Goal: Information Seeking & Learning: Learn about a topic

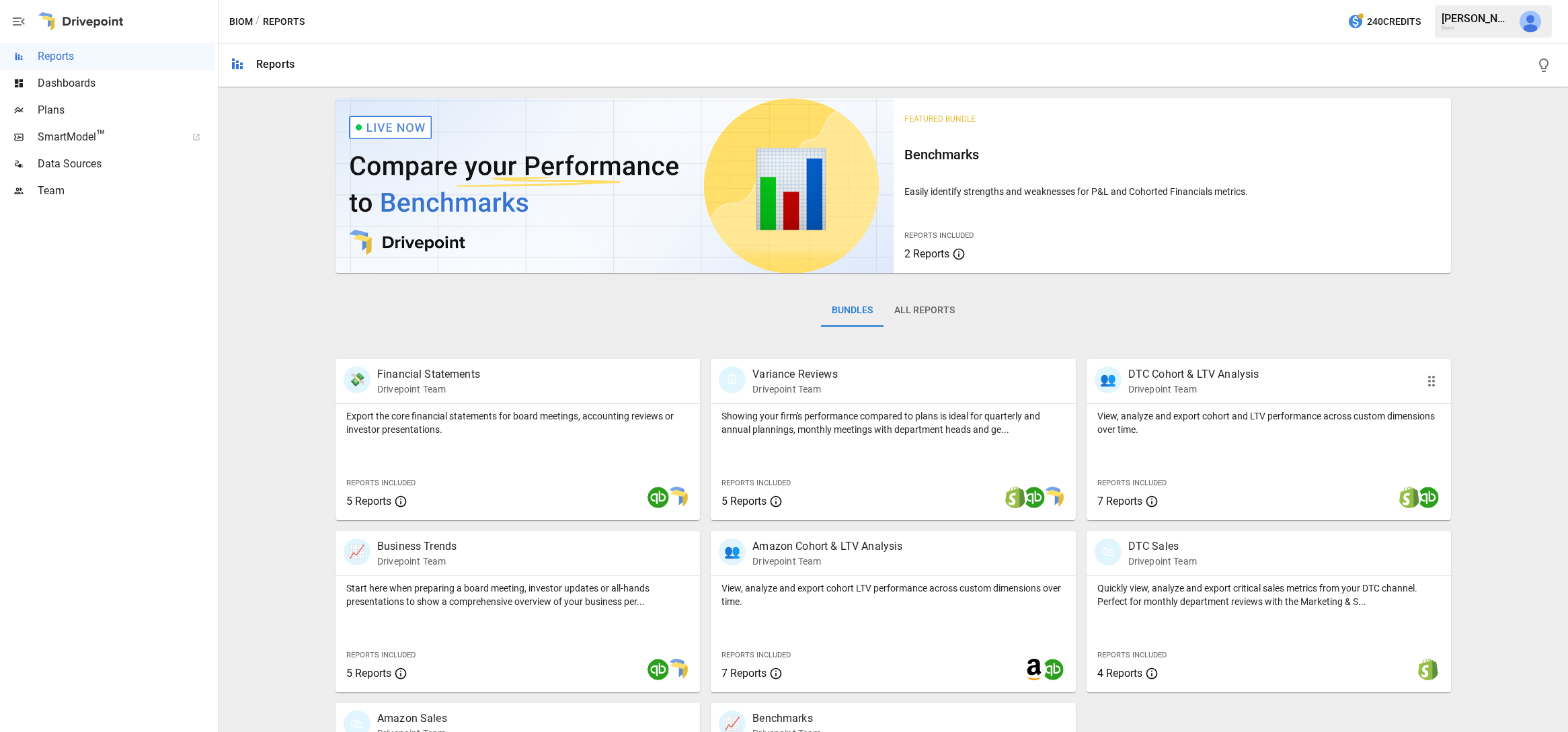
click at [1206, 396] on div "👥 DTC Cohort & LTV Analysis Drivepoint Team" at bounding box center [1268, 380] width 364 height 44
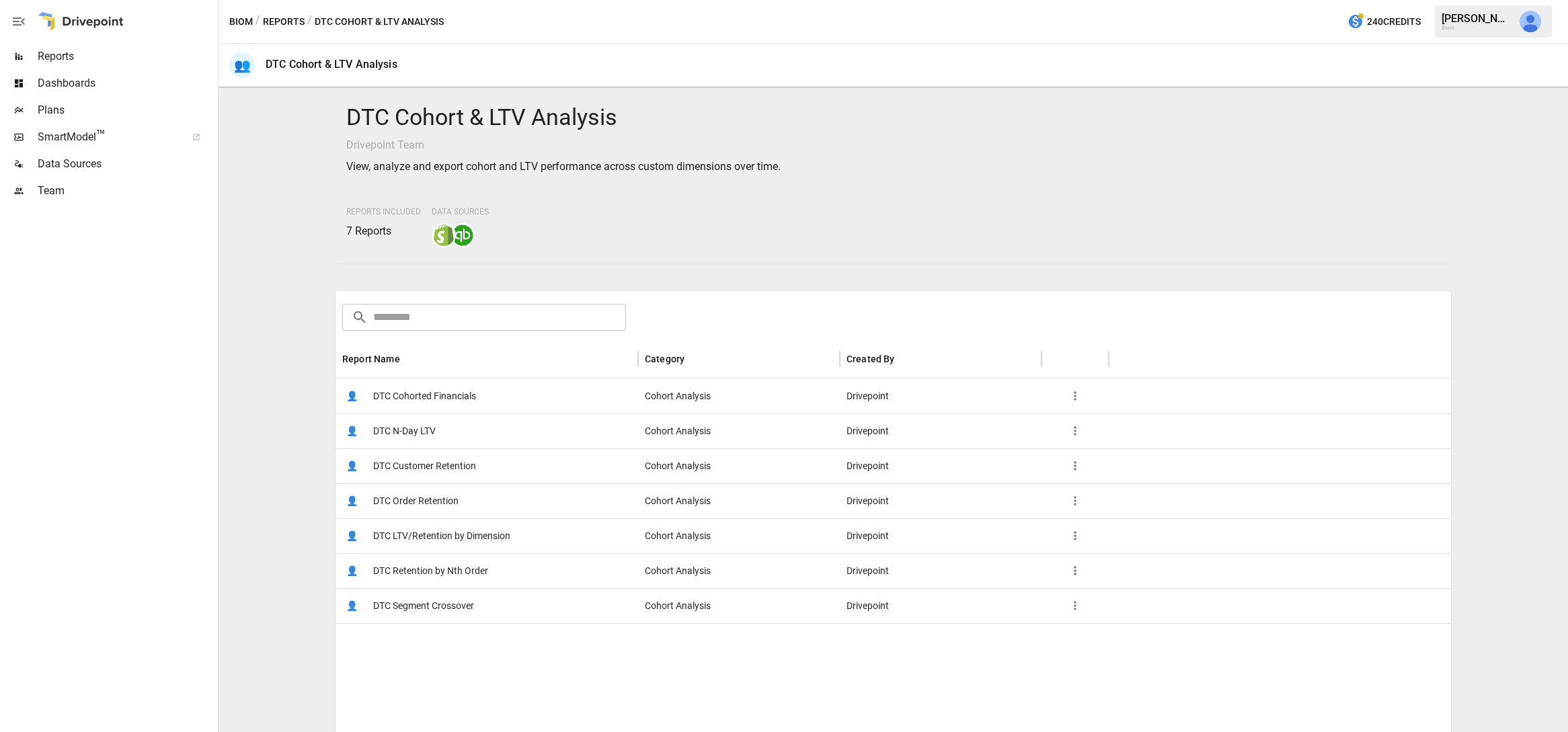
click at [456, 535] on span "DTC LTV/Retention by Dimension" at bounding box center [441, 535] width 137 height 35
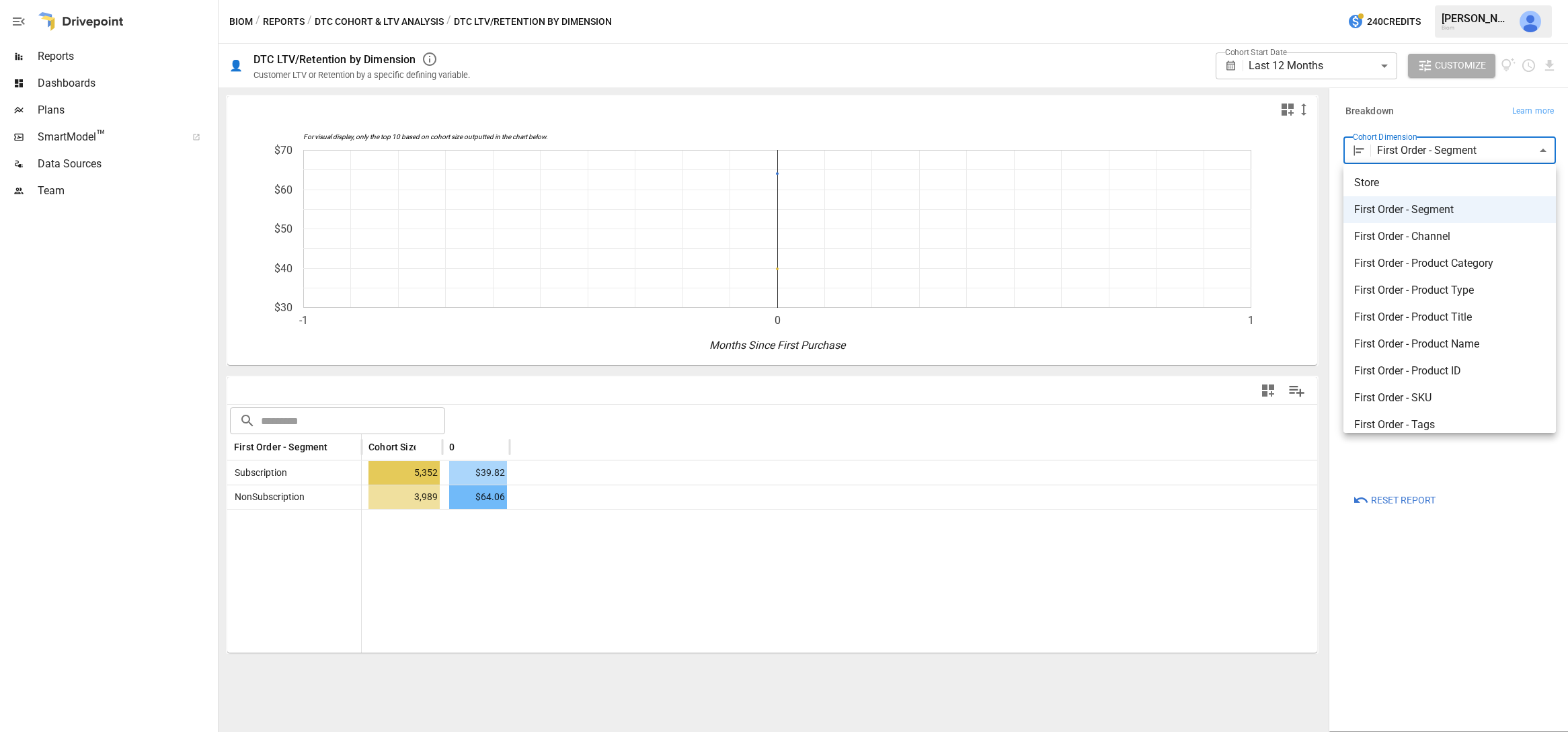
click at [1459, 0] on body "**********" at bounding box center [784, 0] width 1568 height 0
drag, startPoint x: 1073, startPoint y: 491, endPoint x: 1102, endPoint y: 328, distance: 165.6
click at [1073, 491] on div at bounding box center [784, 366] width 1568 height 732
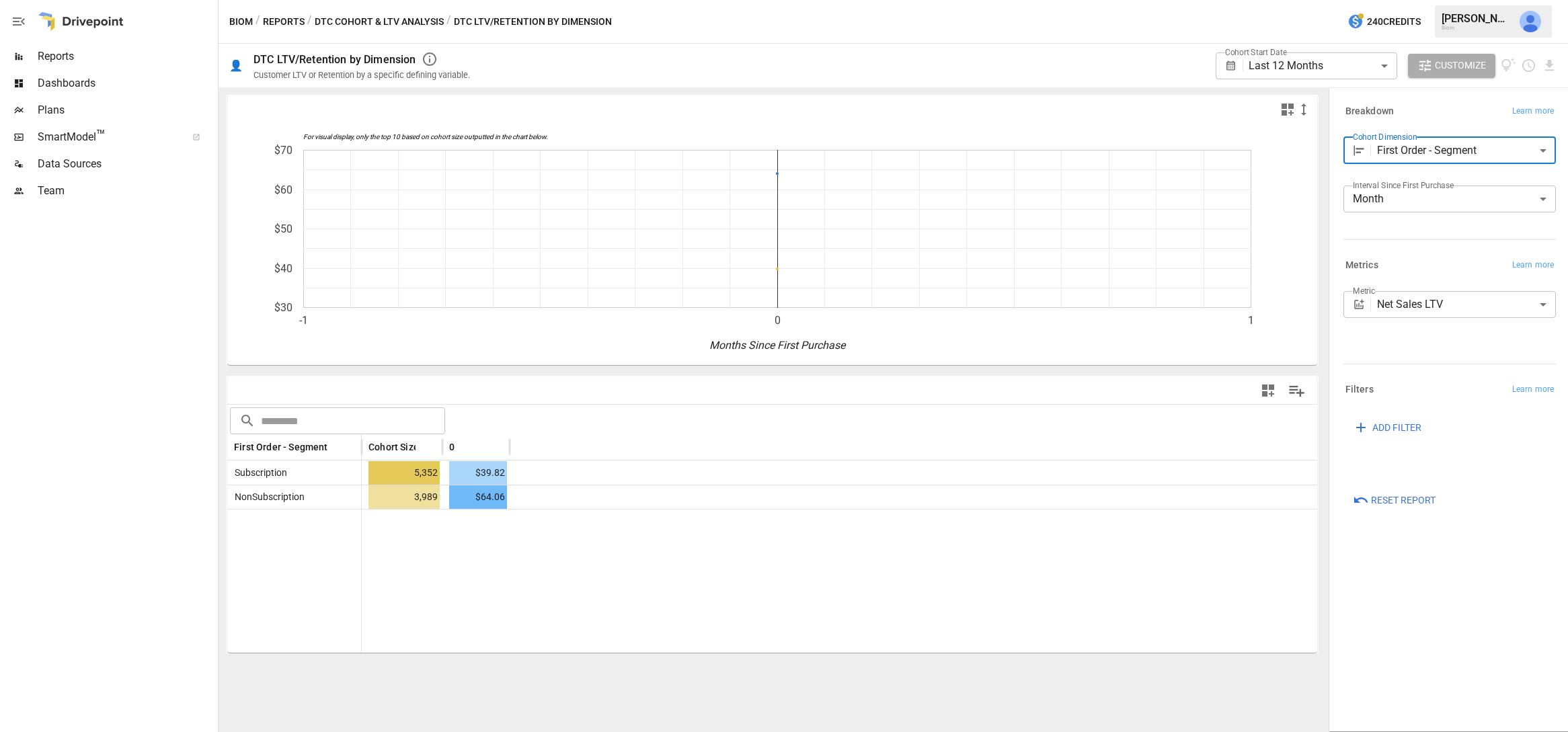
click at [283, 21] on button "Reports" at bounding box center [284, 22] width 42 height 17
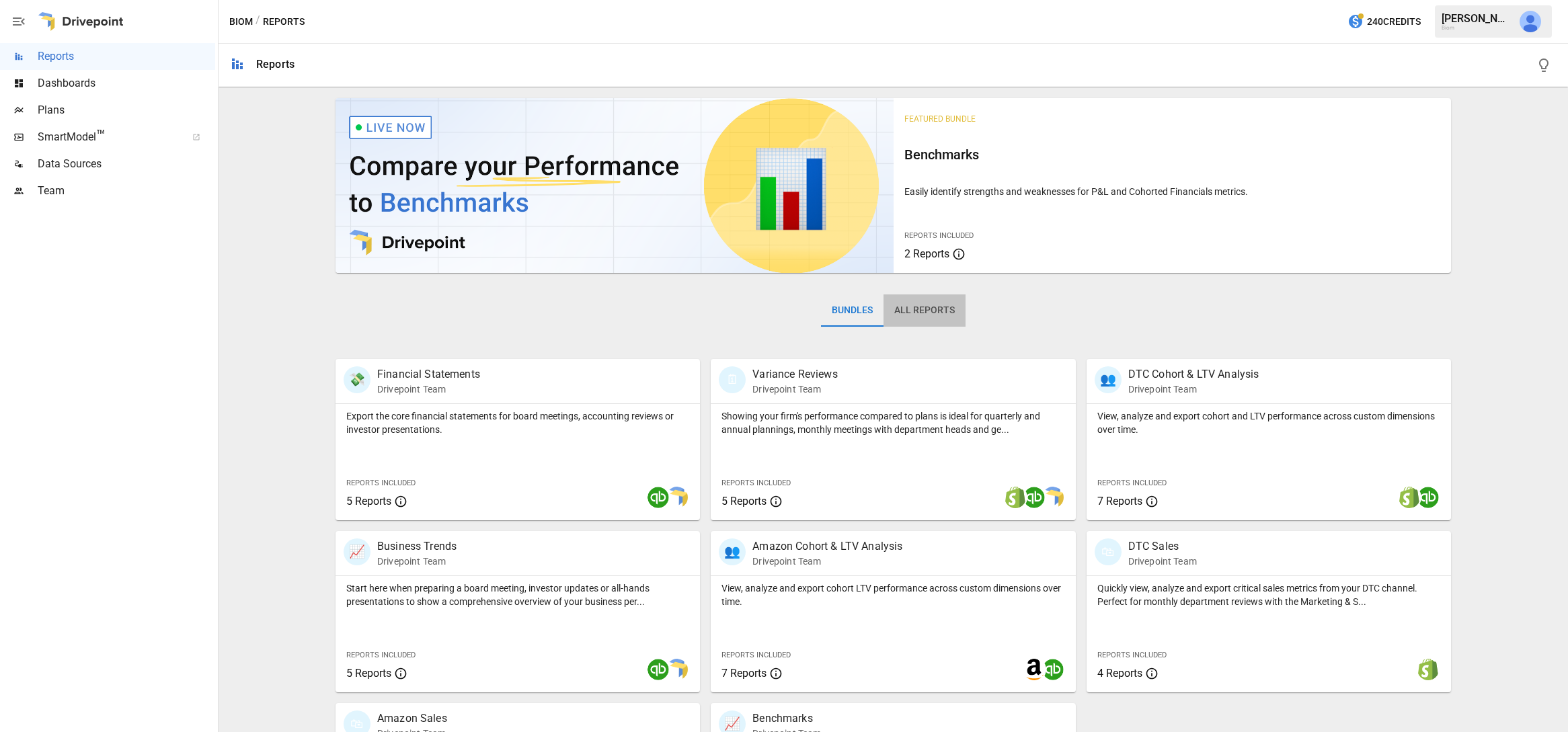
click at [918, 308] on button "All Reports" at bounding box center [925, 310] width 82 height 32
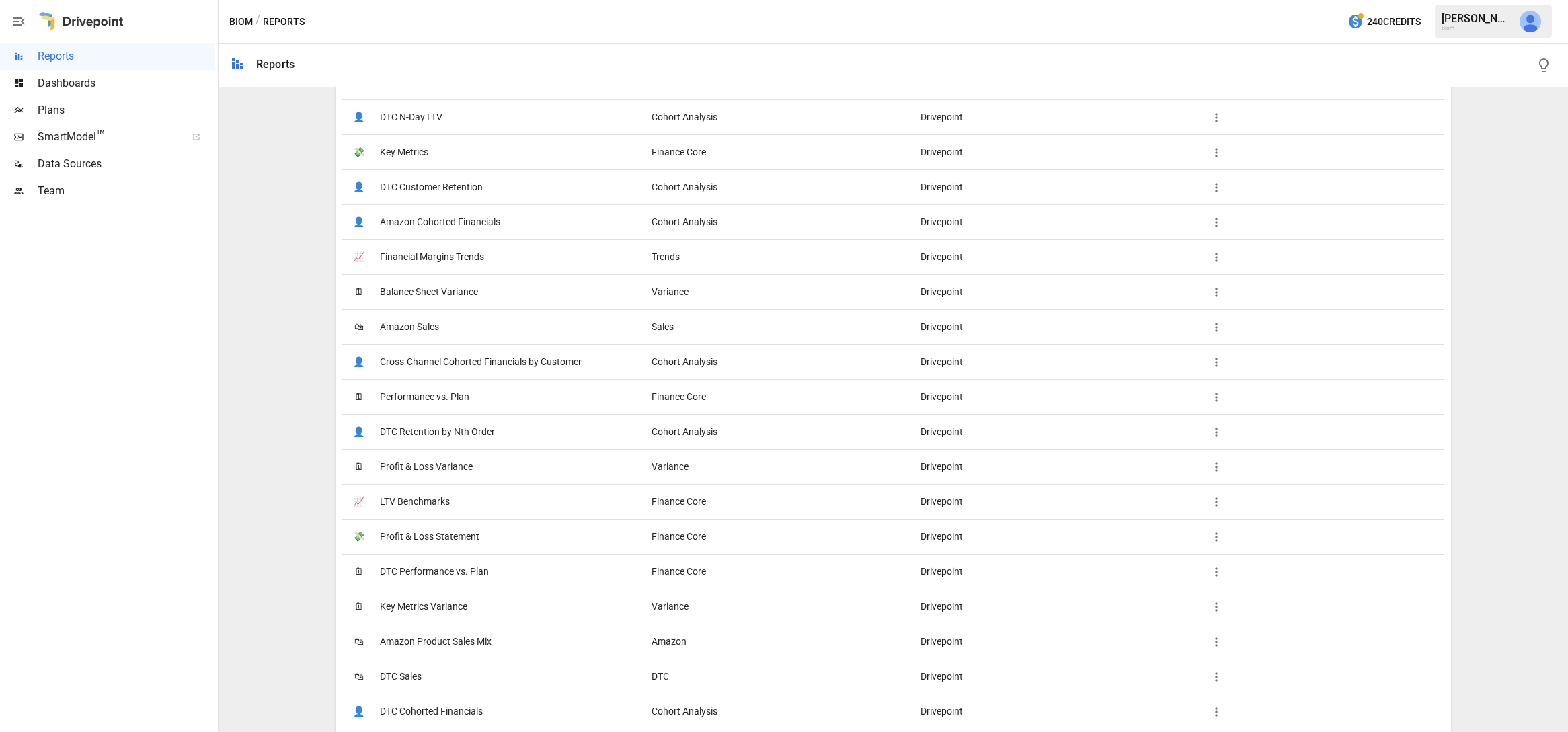
scroll to position [837, 0]
click at [419, 497] on span "LTV Benchmarks" at bounding box center [415, 500] width 70 height 35
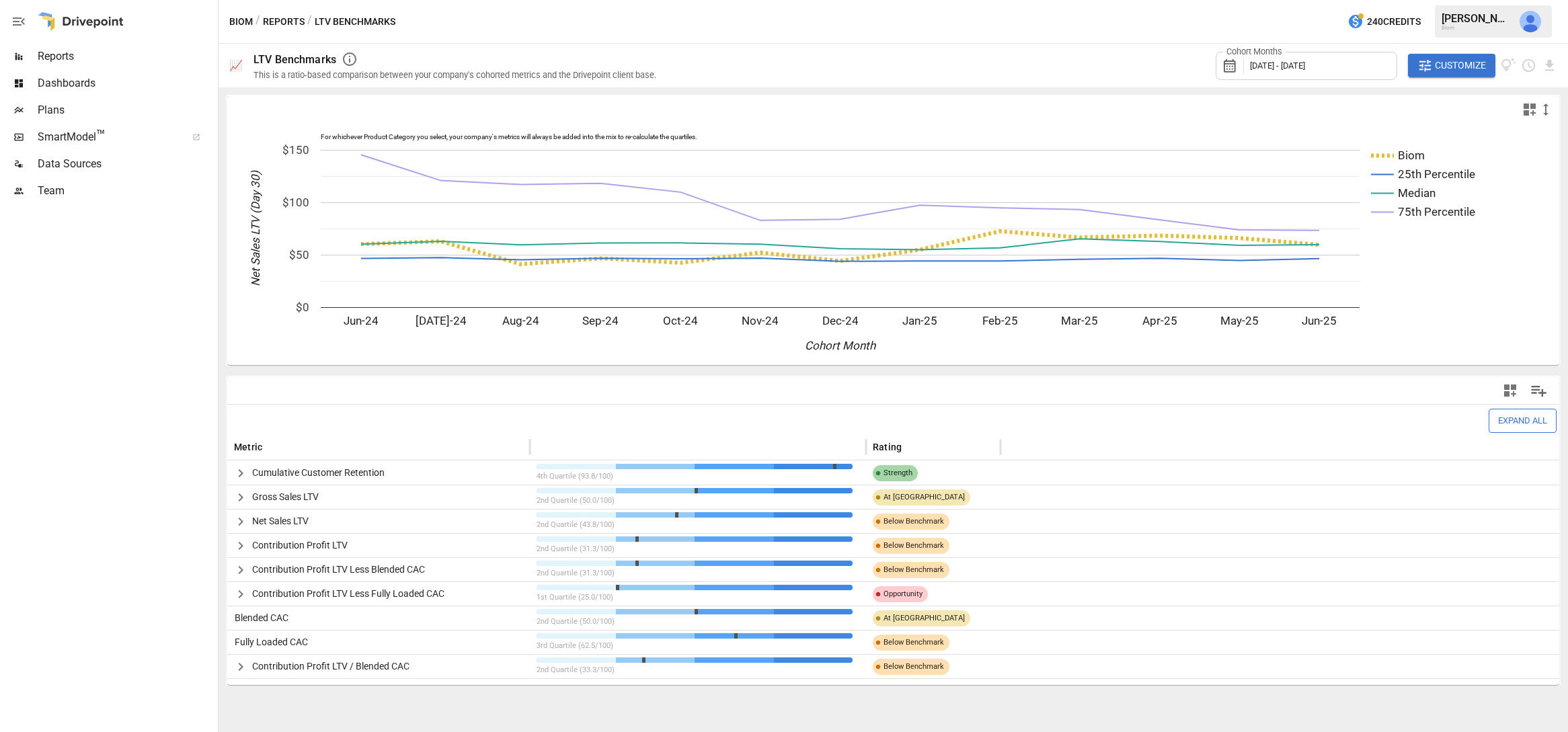
click at [244, 594] on icon "button" at bounding box center [240, 593] width 16 height 16
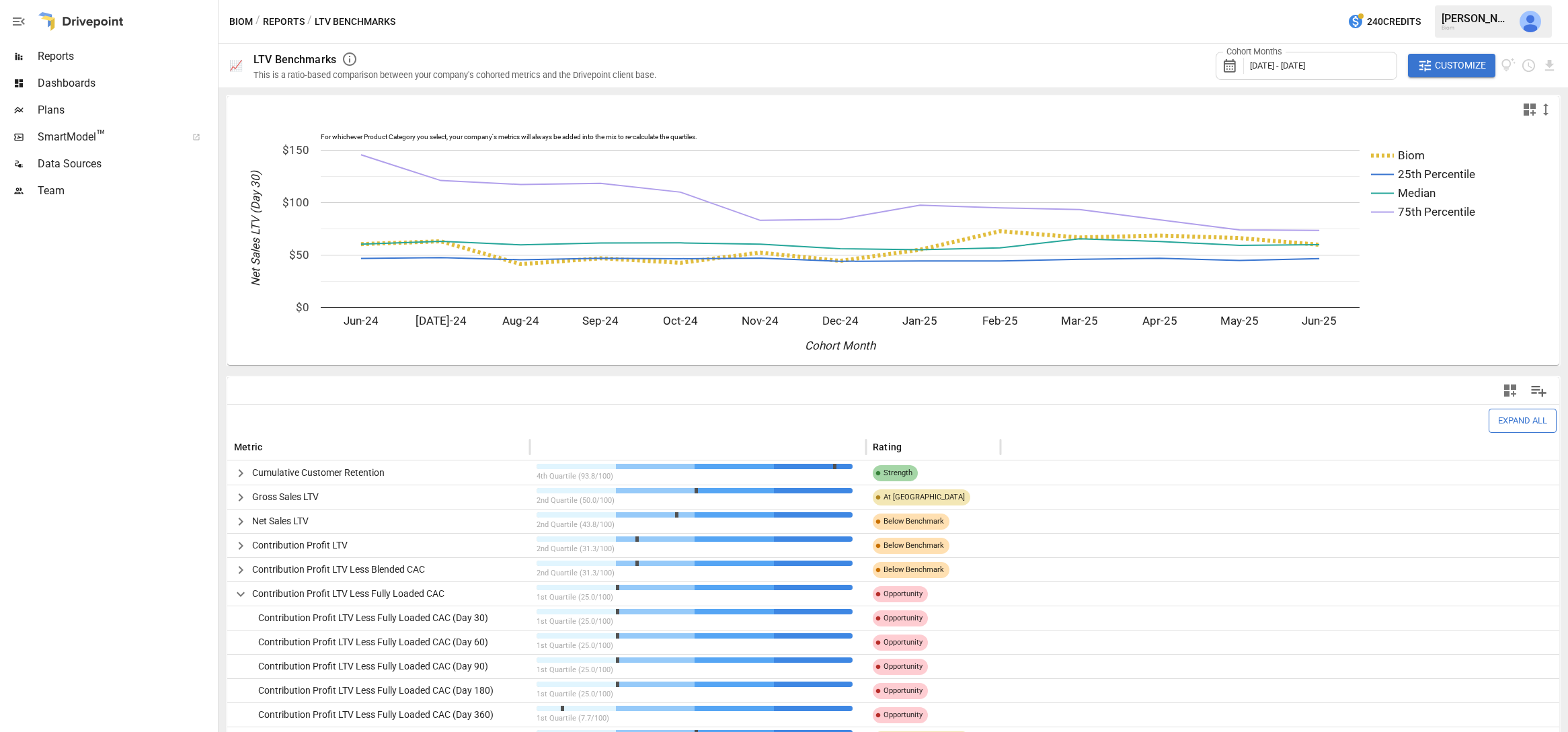
scroll to position [75, 0]
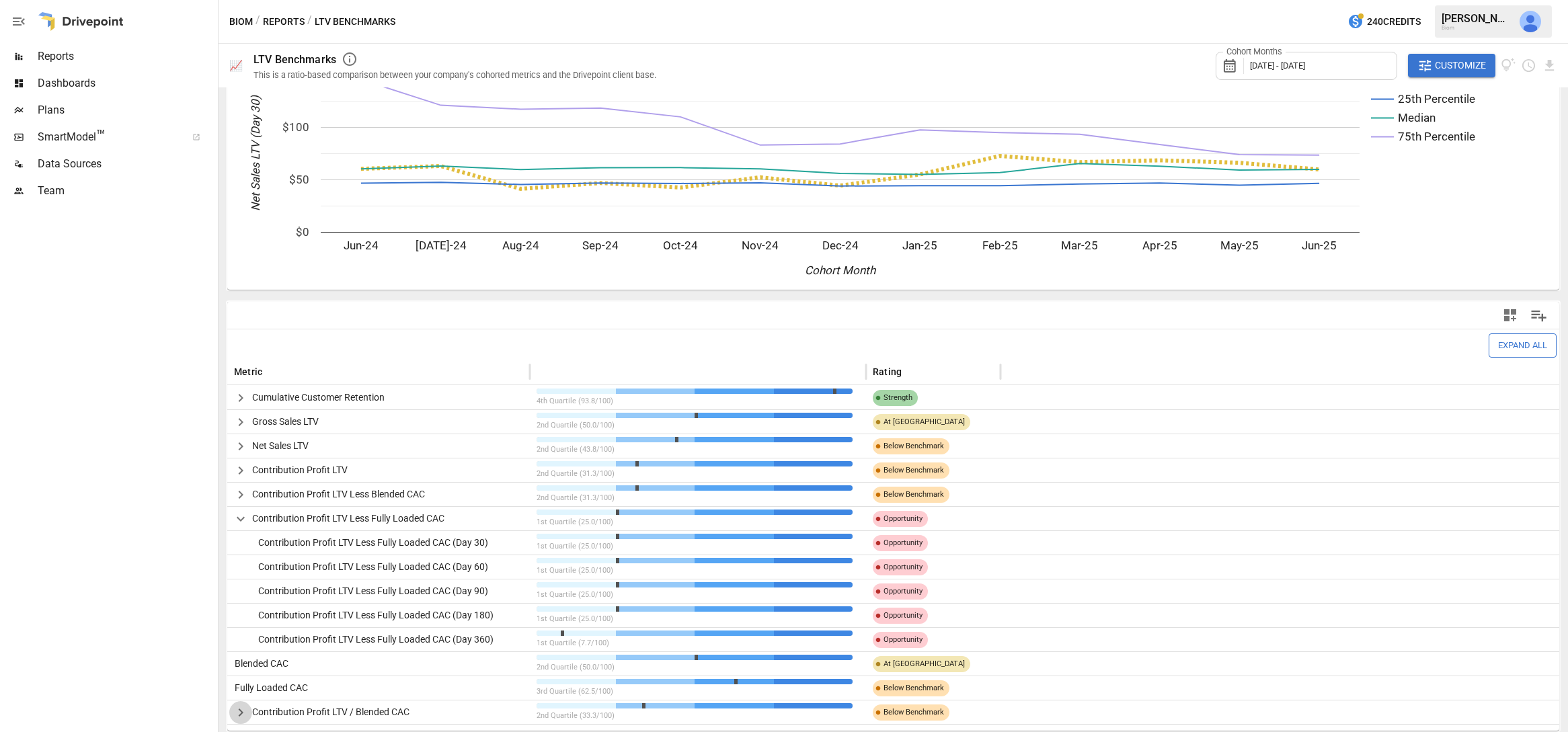
click at [239, 710] on icon "button" at bounding box center [240, 711] width 16 height 16
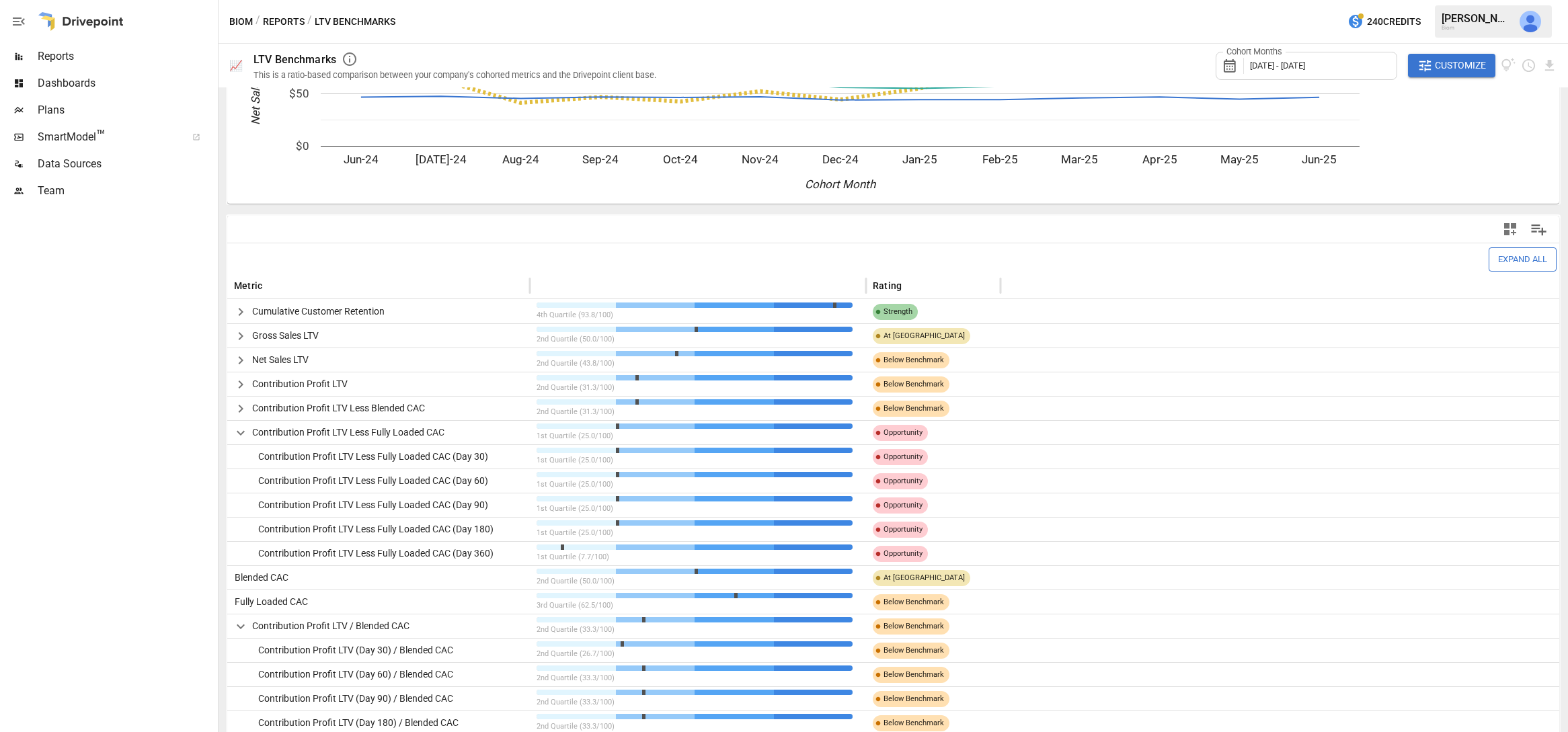
scroll to position [197, 0]
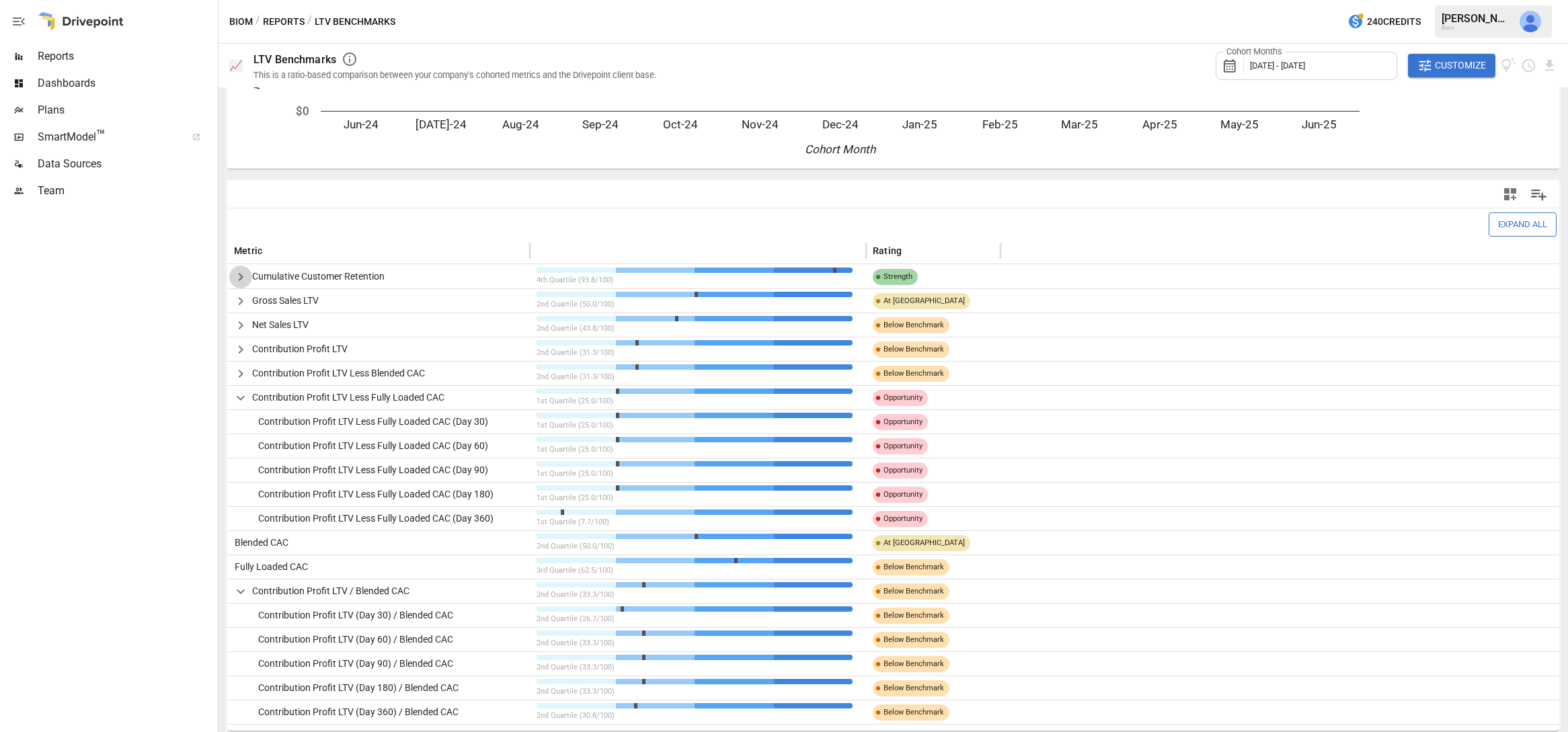
click at [235, 277] on icon "button" at bounding box center [240, 276] width 16 height 16
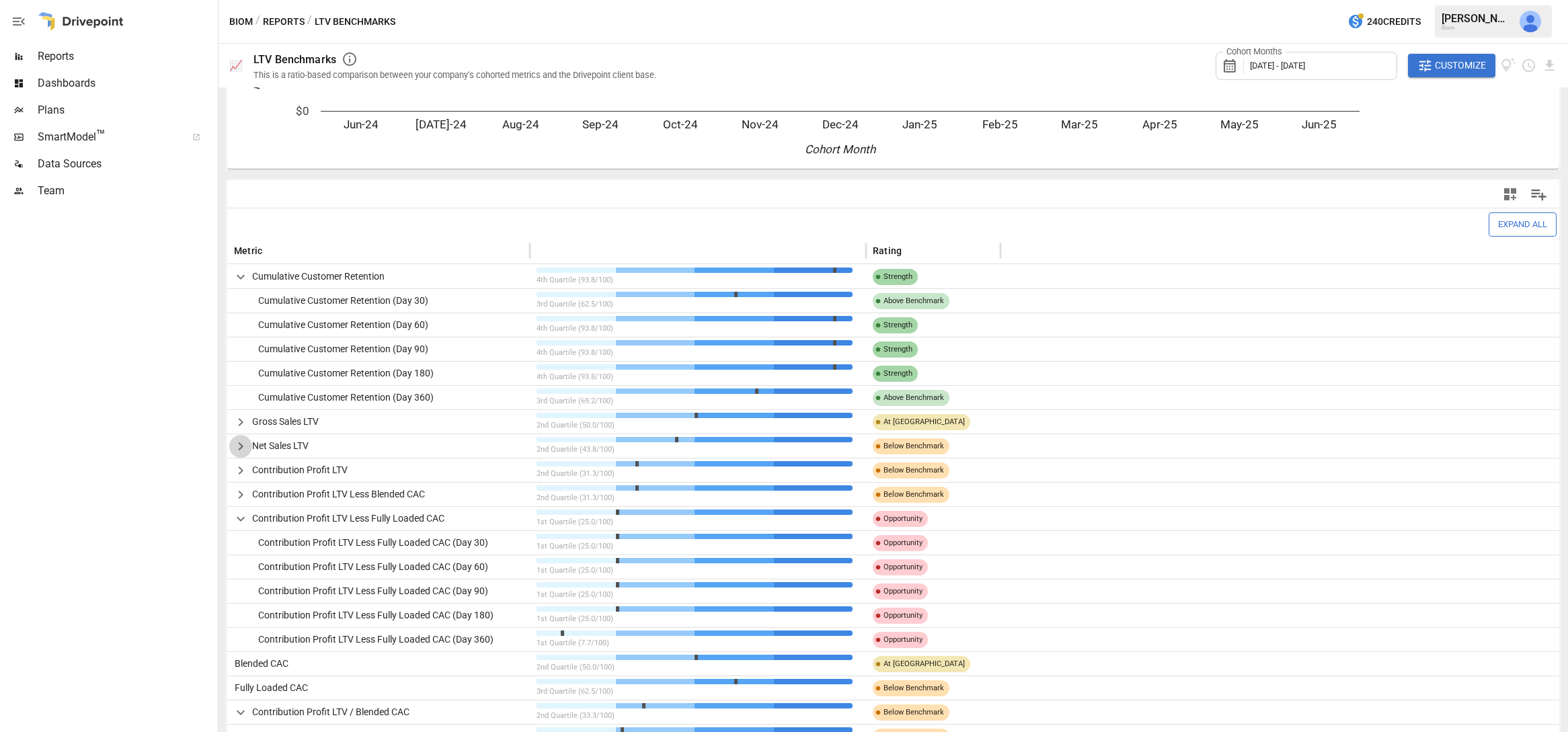
click at [242, 448] on icon "button" at bounding box center [240, 446] width 16 height 16
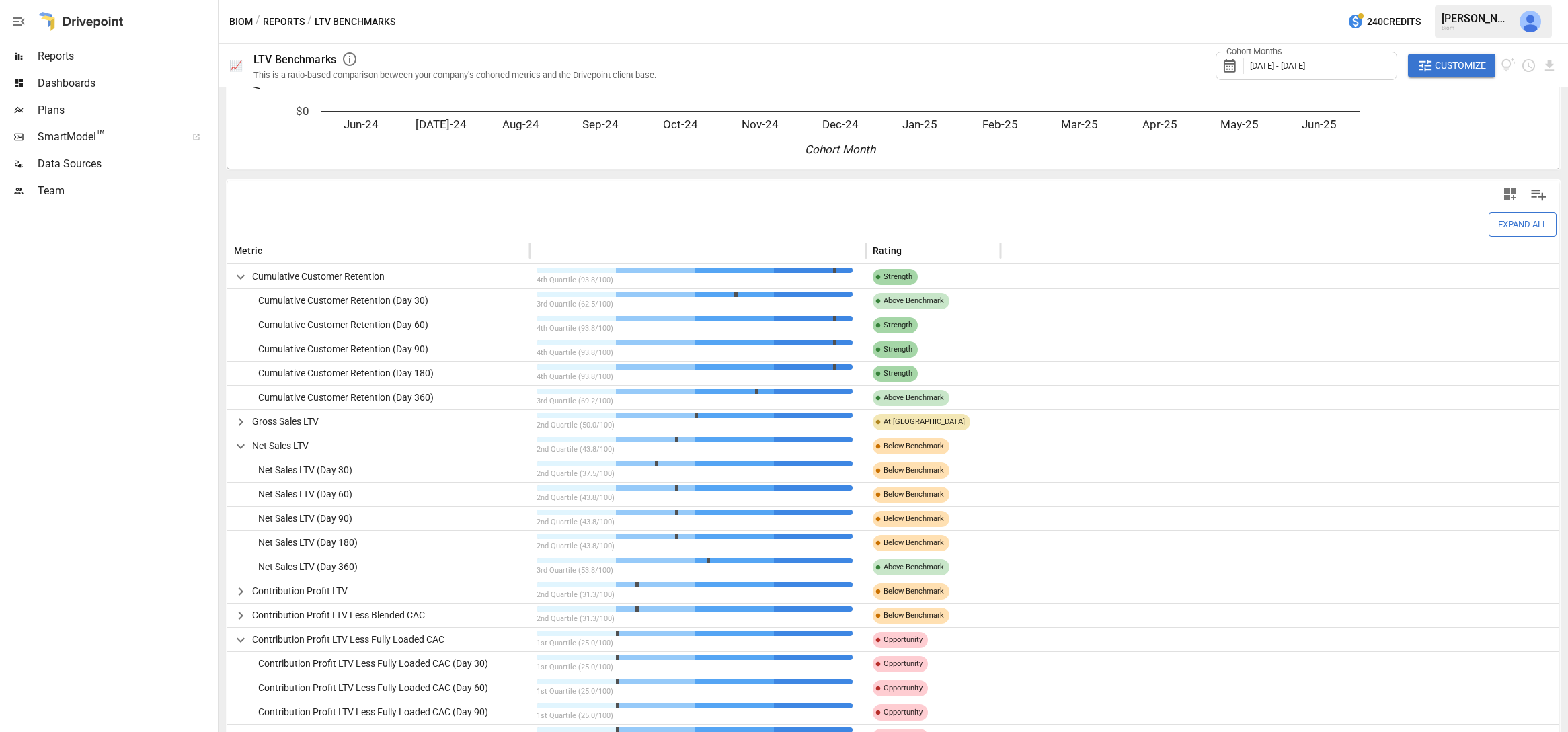
click at [250, 588] on button "button" at bounding box center [241, 591] width 22 height 22
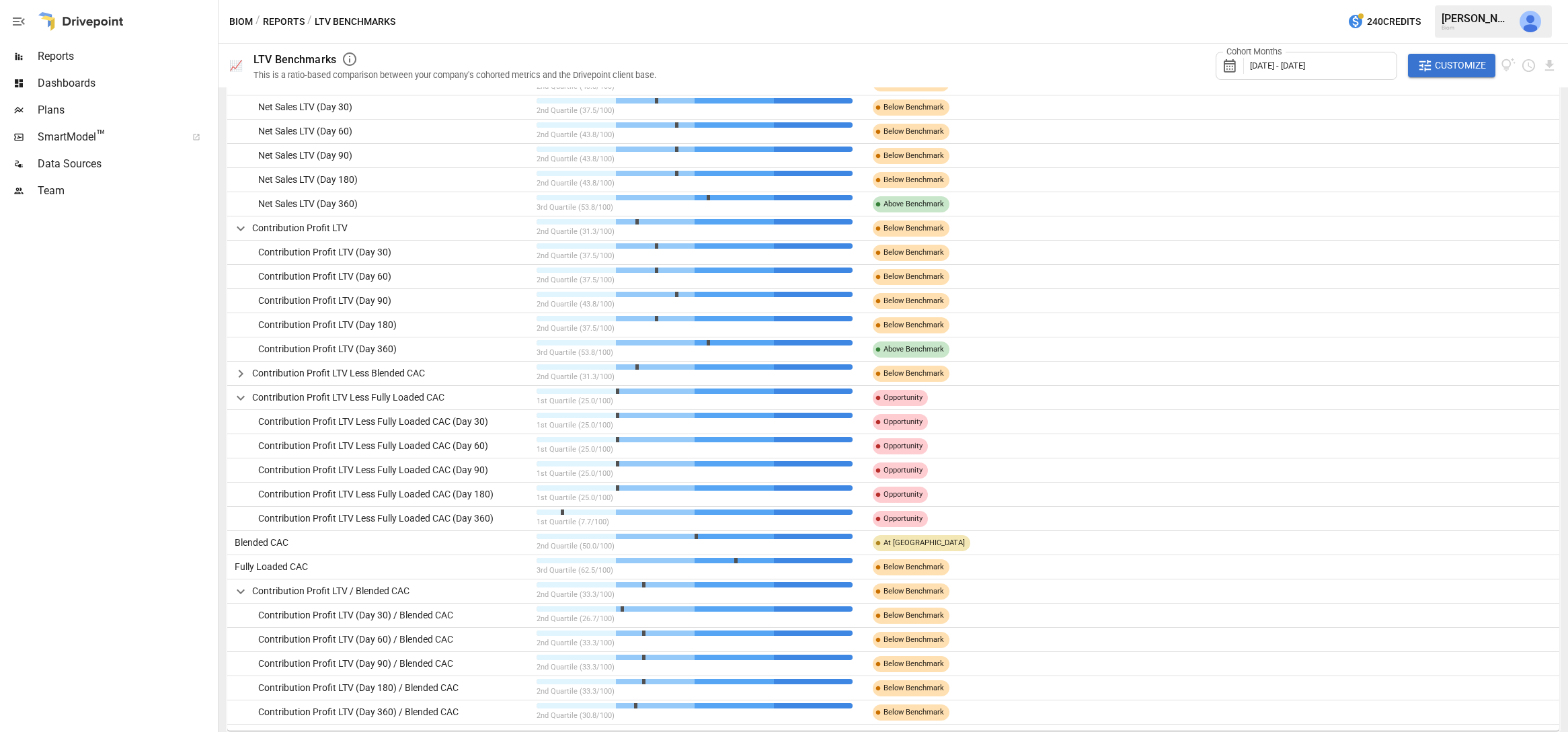
scroll to position [557, 0]
click at [237, 398] on icon "button" at bounding box center [241, 400] width 8 height 5
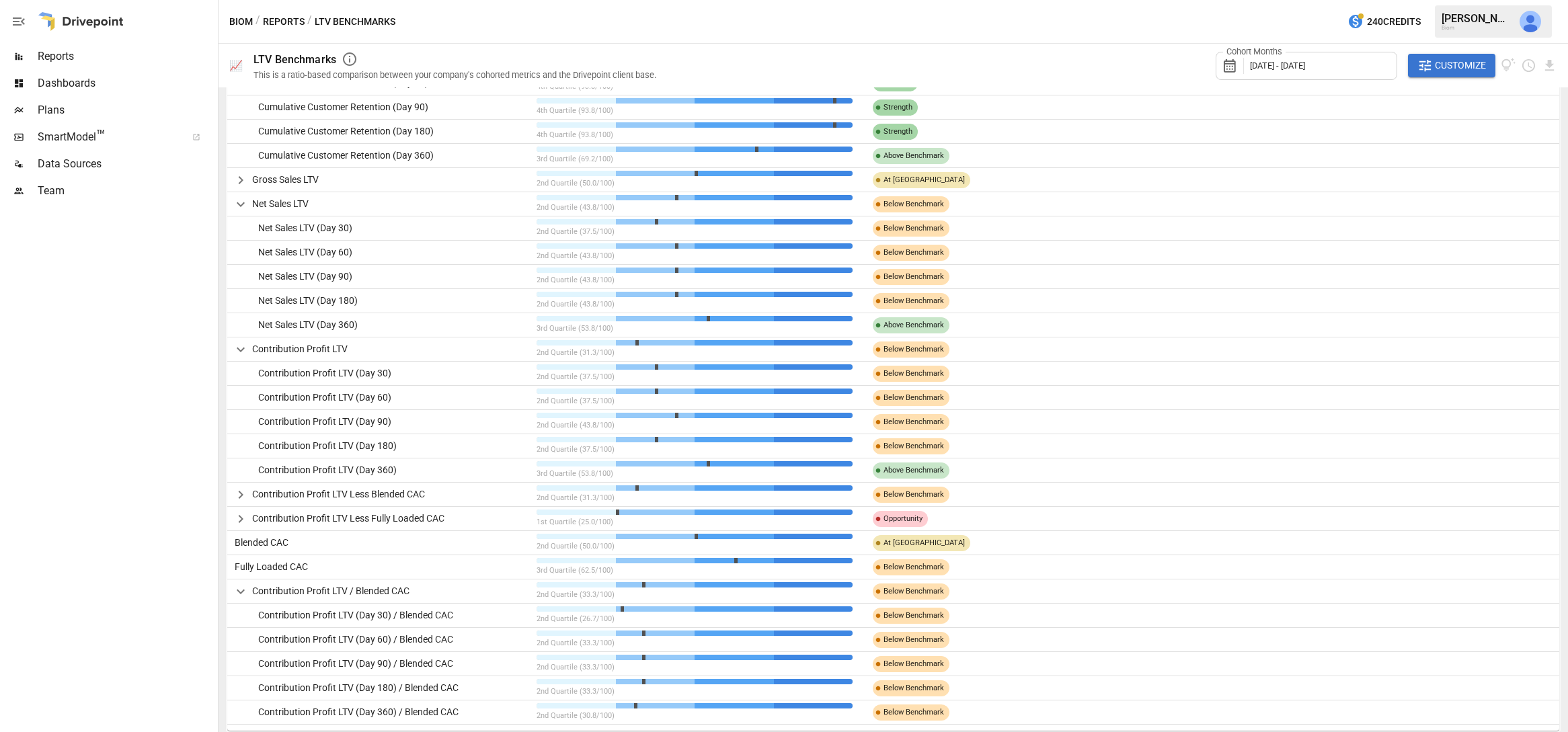
scroll to position [437, 0]
click at [242, 494] on icon "button" at bounding box center [240, 495] width 16 height 16
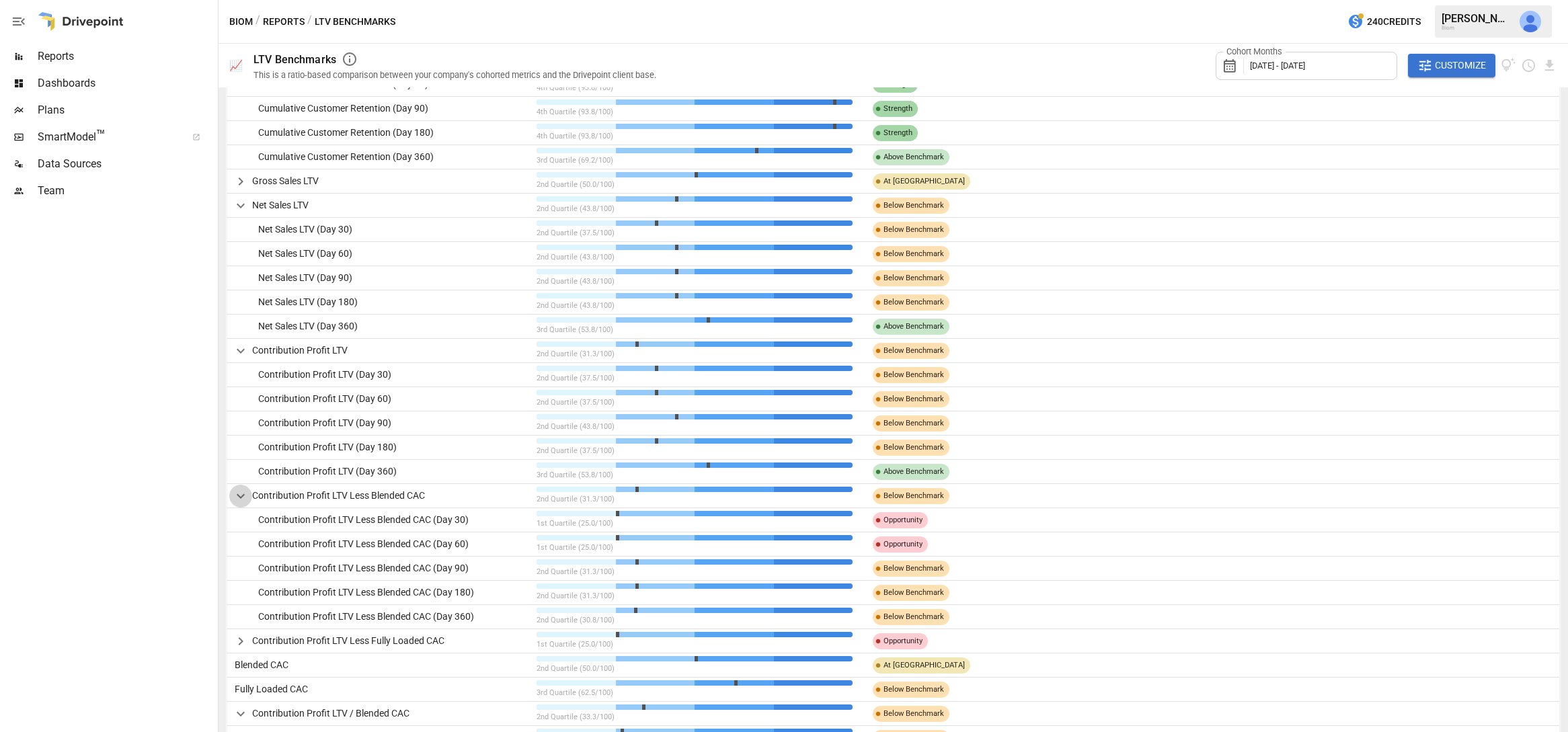
click at [242, 494] on icon "button" at bounding box center [241, 496] width 8 height 5
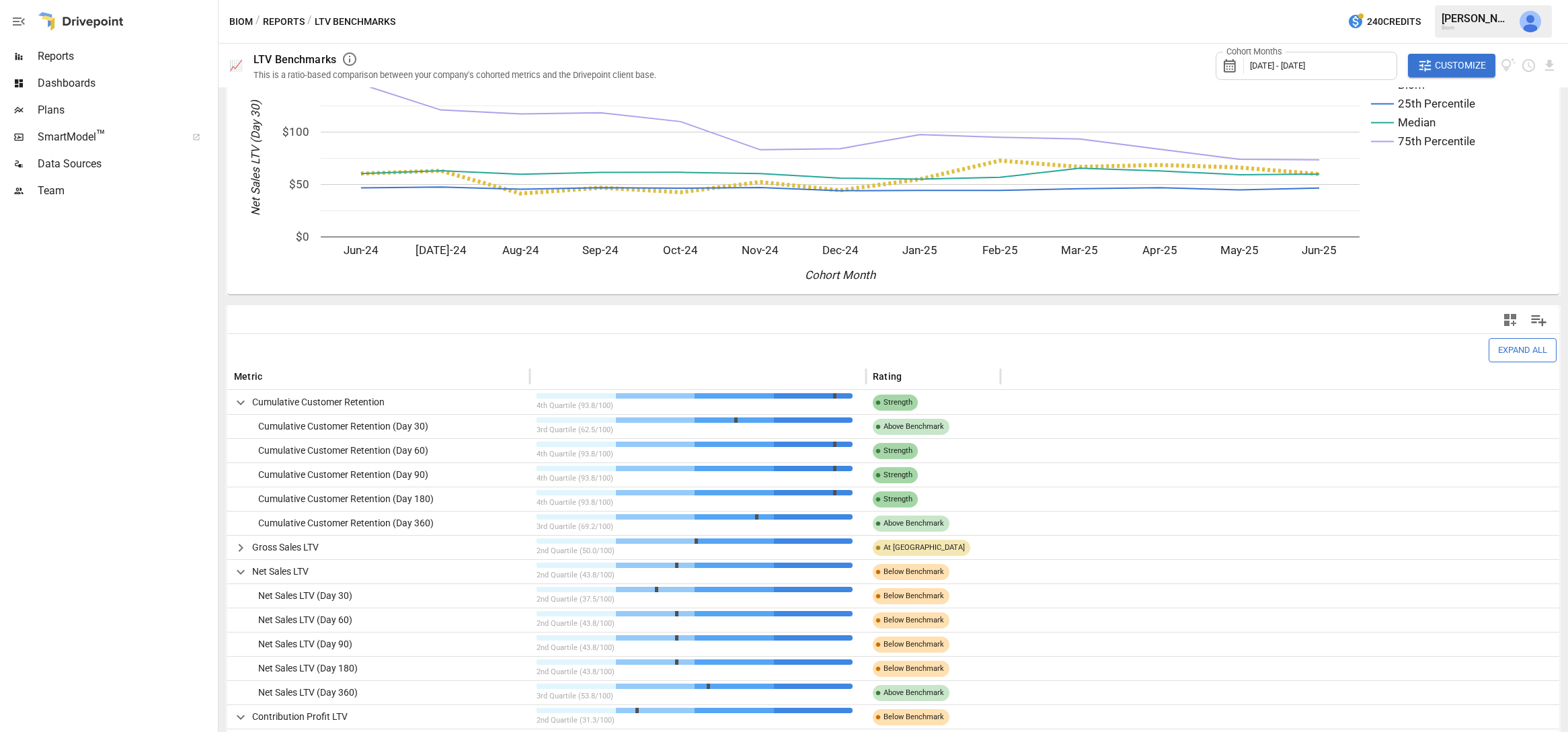
scroll to position [0, 0]
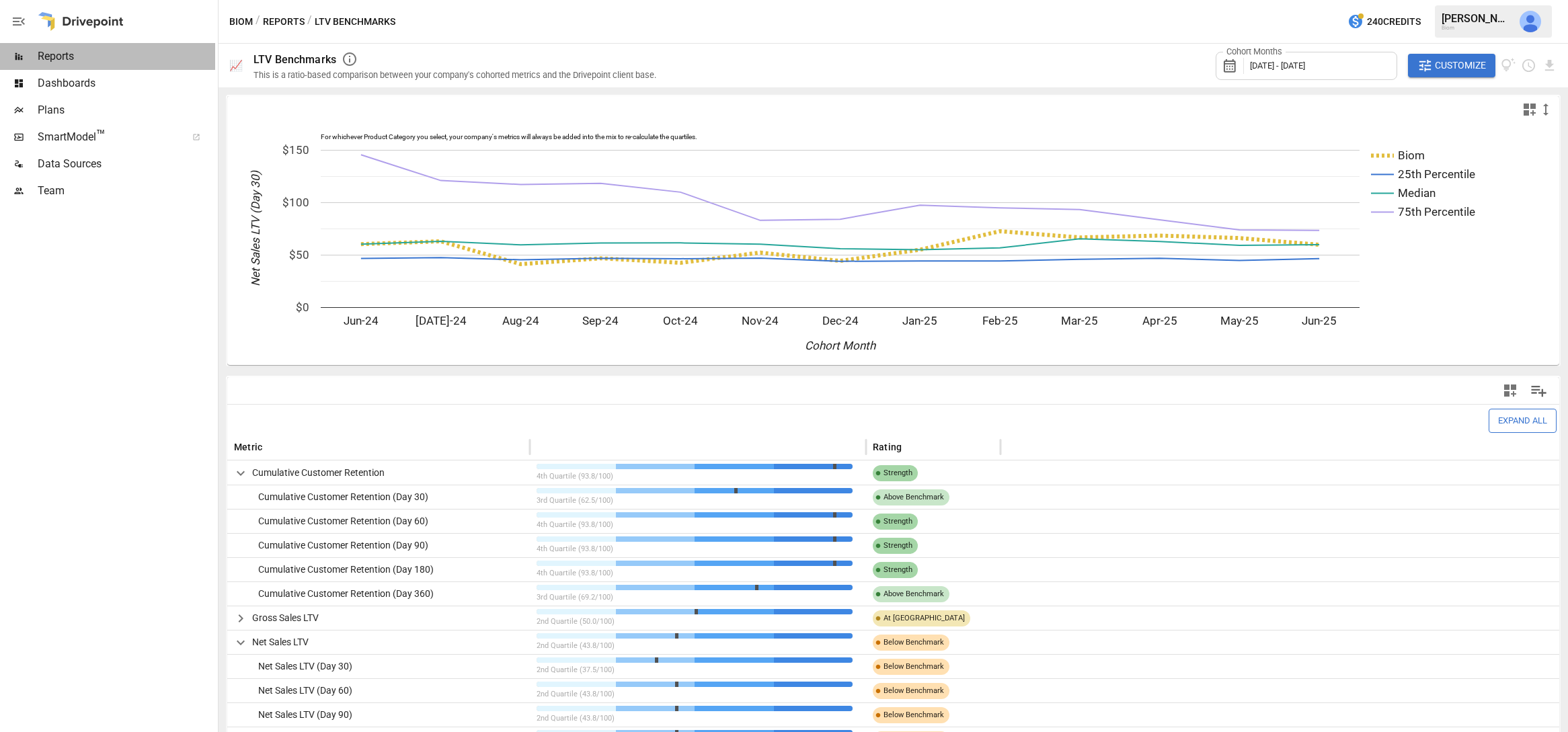
click at [67, 53] on span "Reports" at bounding box center [126, 56] width 177 height 16
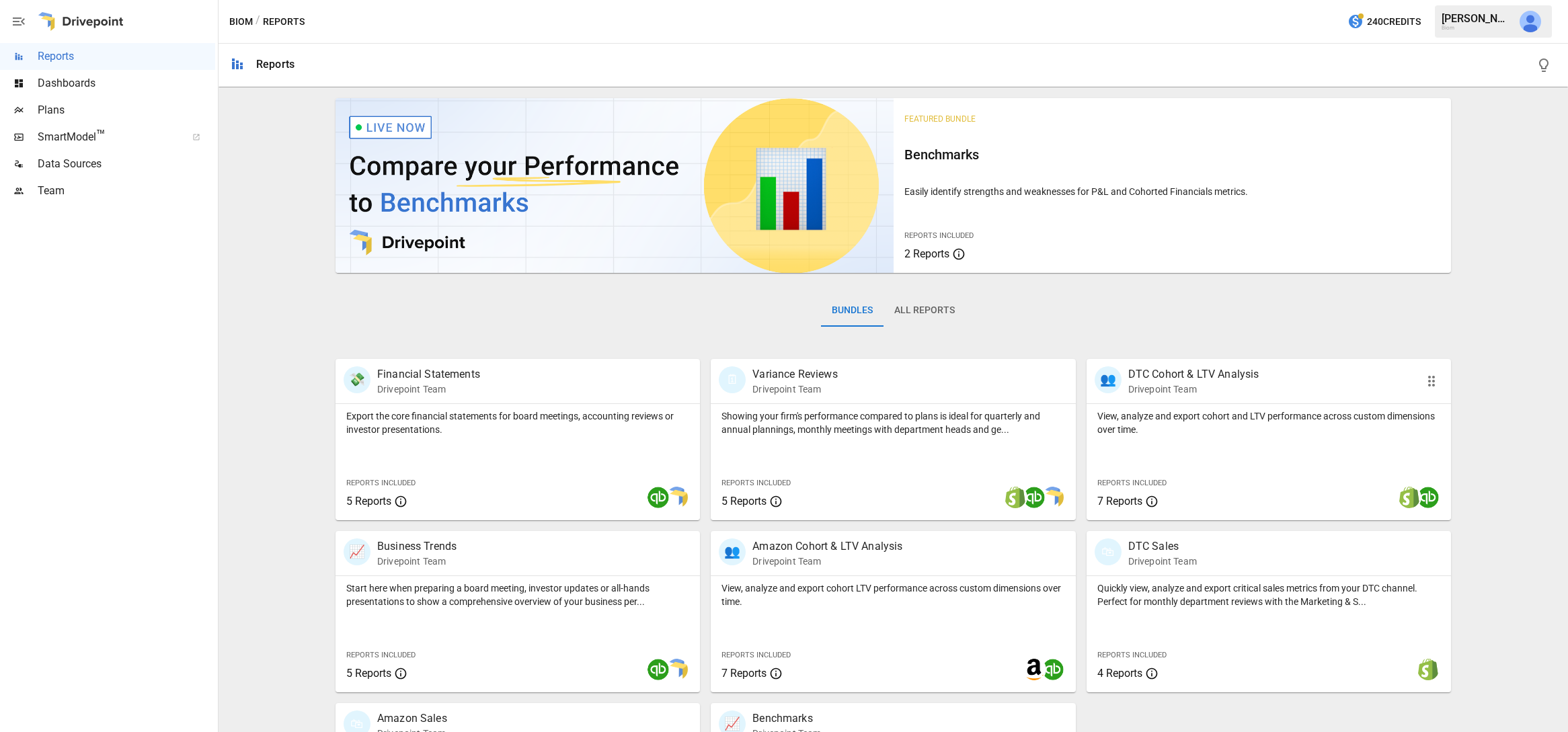
click at [1192, 406] on div "View, analyze and export cohort and LTV performance across custom dimensions ov…" at bounding box center [1268, 419] width 364 height 32
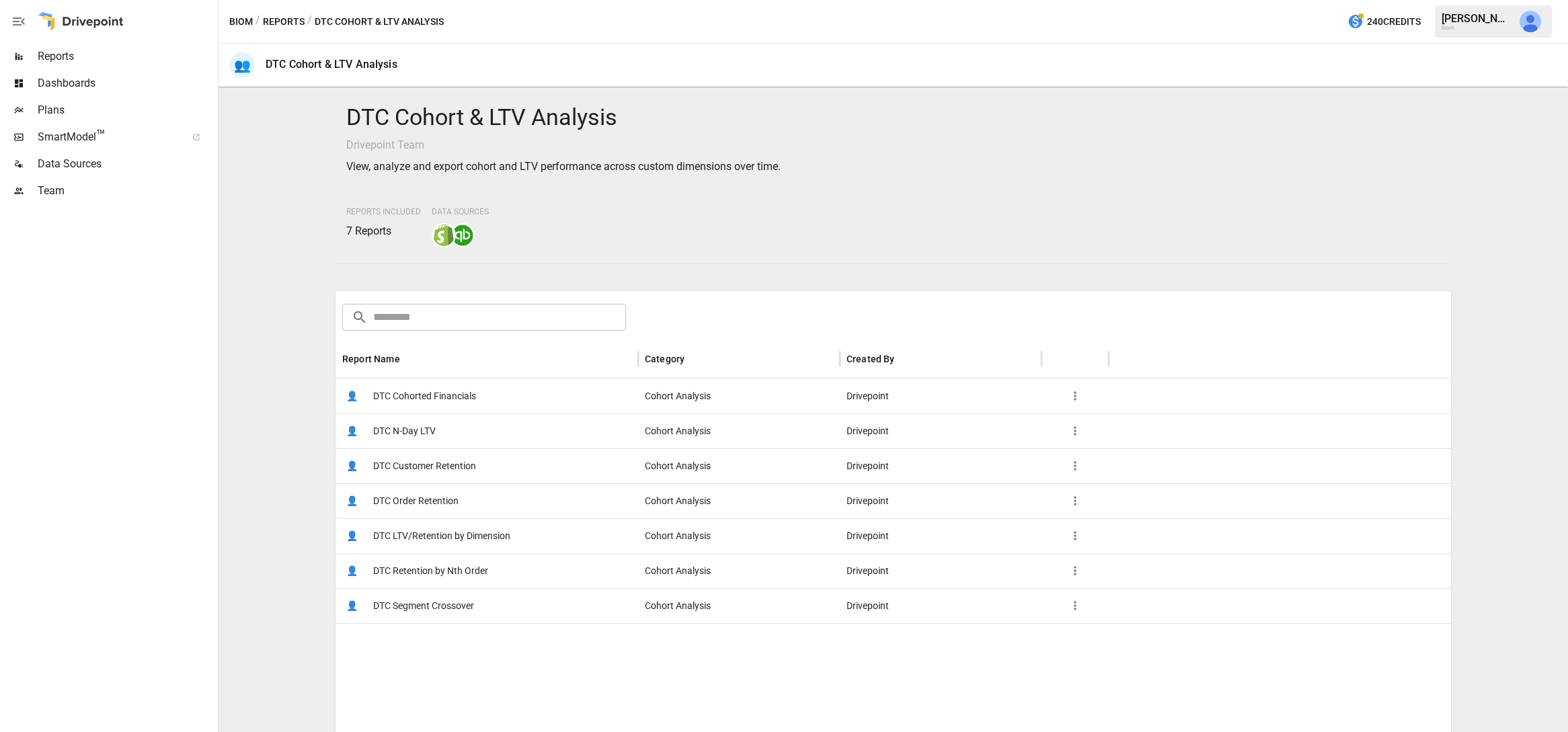
click at [409, 433] on span "DTC N-Day LTV" at bounding box center [404, 431] width 63 height 35
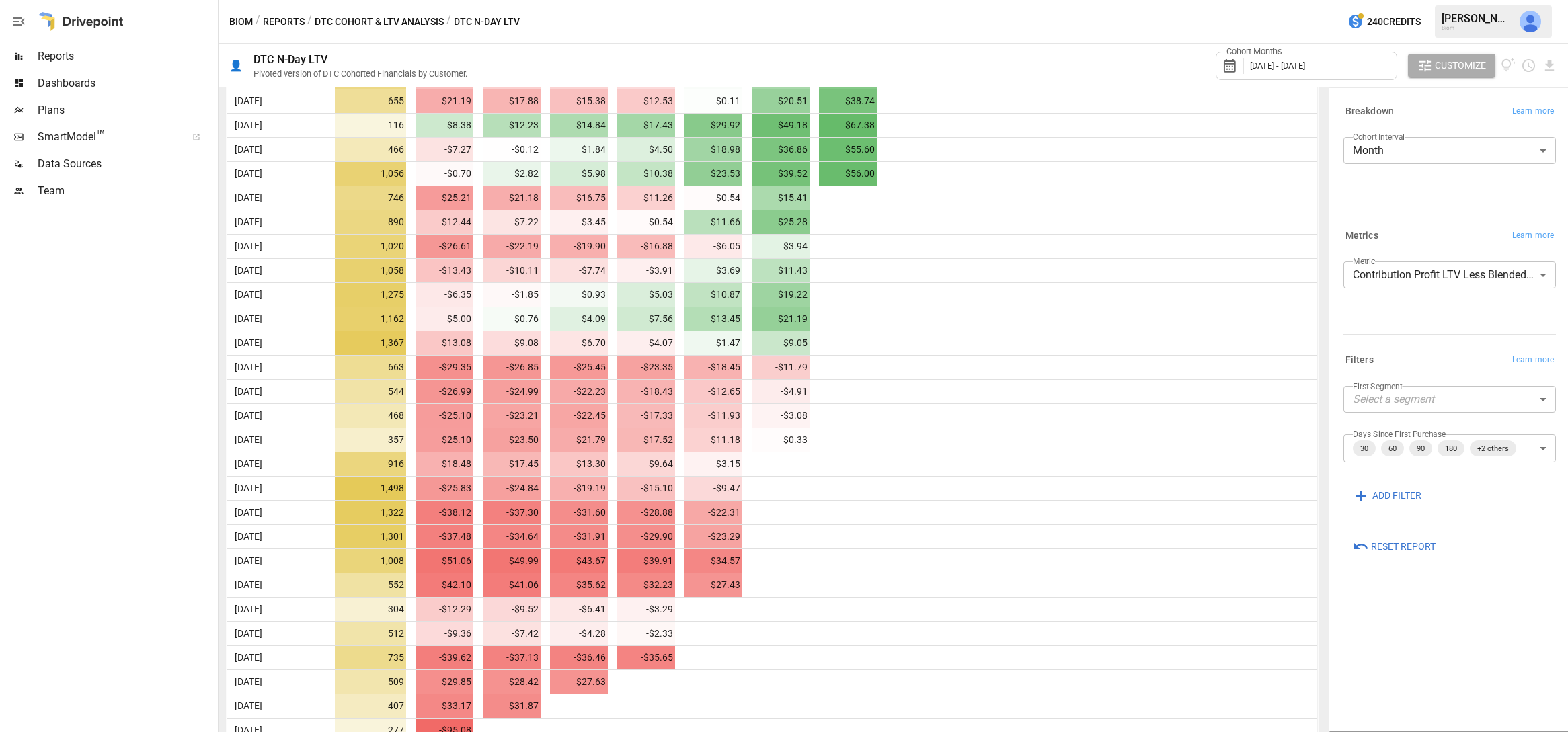
scroll to position [602, 0]
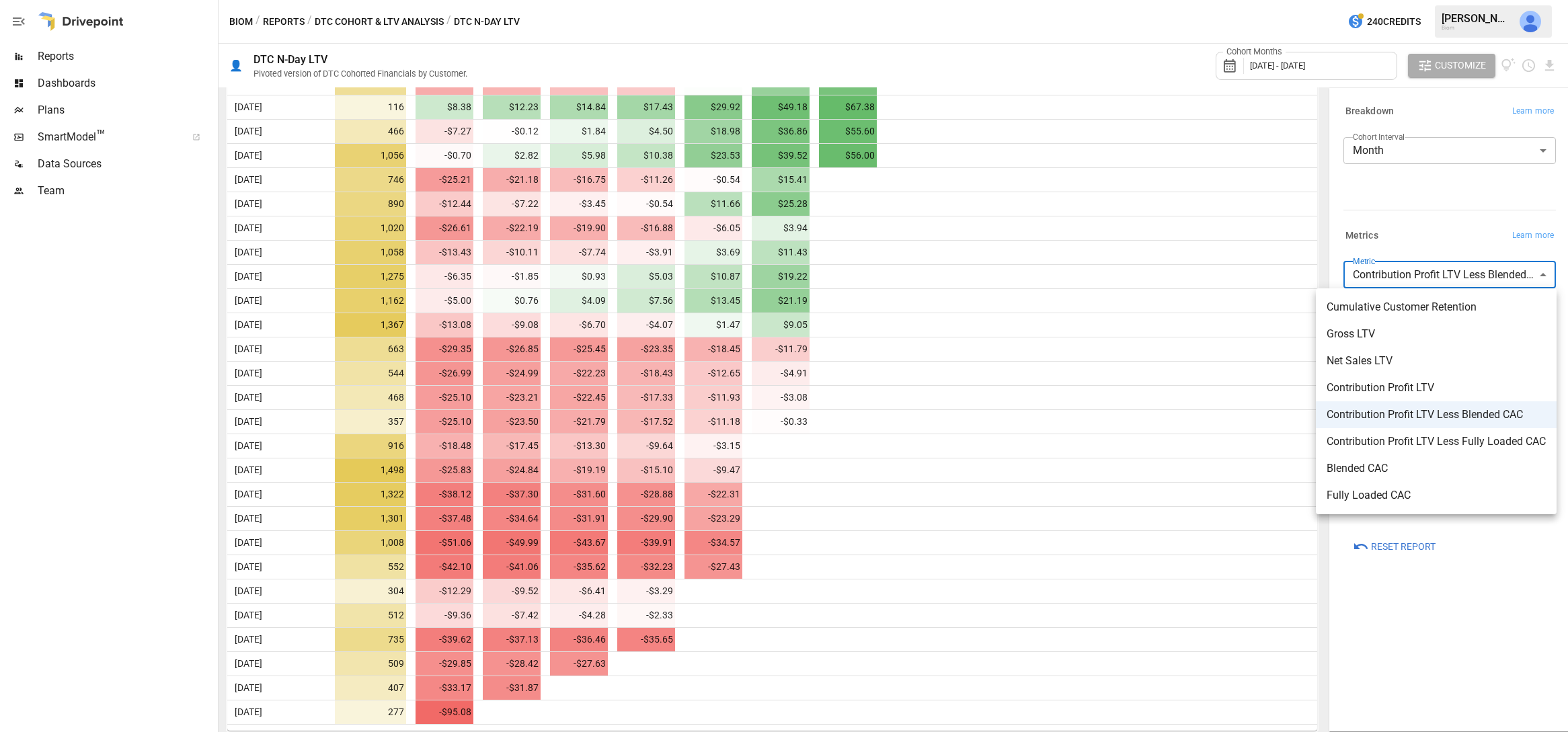
click at [1511, 0] on body "Reports Dashboards Plans SmartModel ™ Data Sources Team Biom / Reports / DTC Co…" at bounding box center [784, 0] width 1568 height 0
click at [1488, 445] on span "Contribution Profit LTV Less Fully Loaded CAC" at bounding box center [1436, 441] width 219 height 16
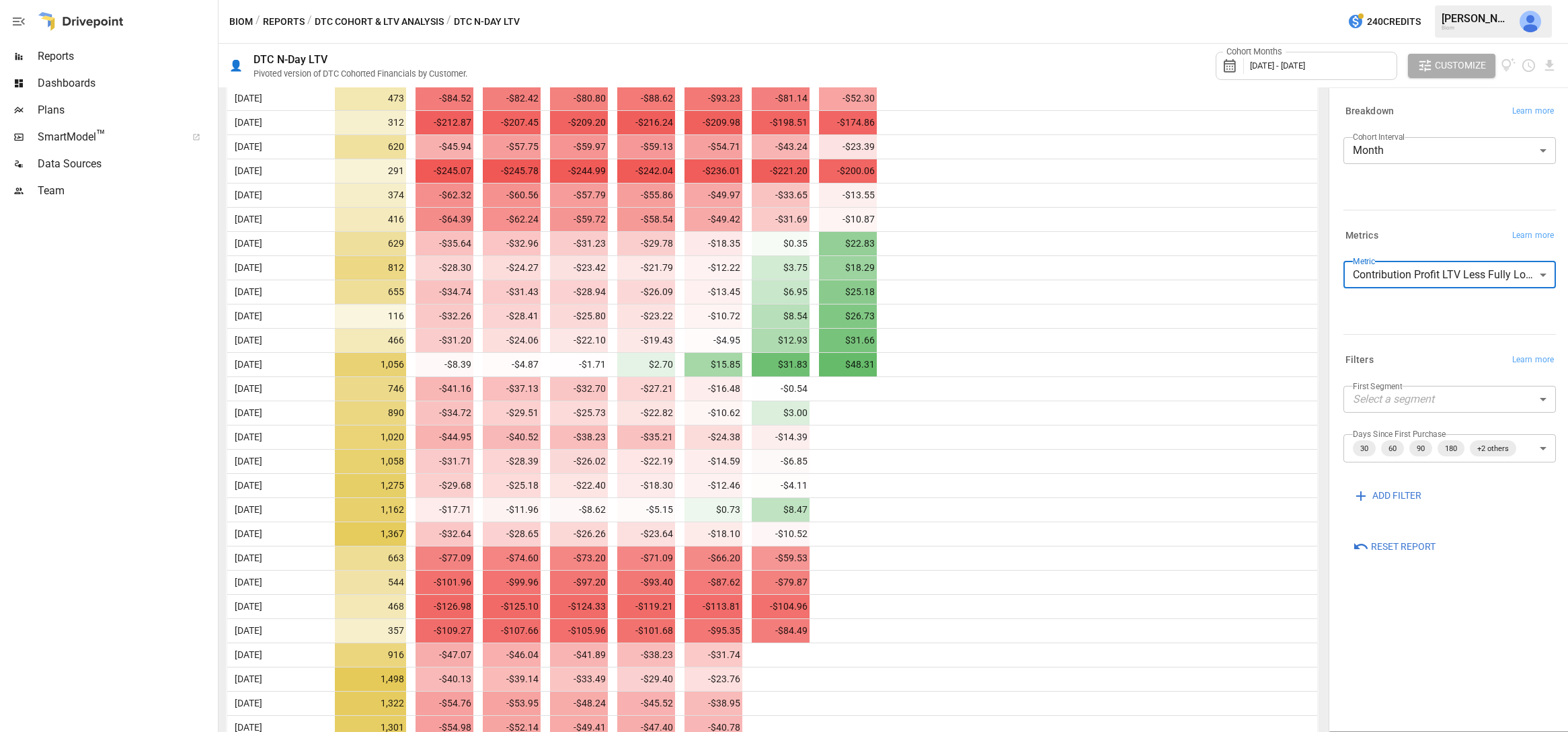
scroll to position [392, 0]
click at [1472, 0] on body "Reports Dashboards Plans SmartModel ™ Data Sources Team Biom / Reports / DTC Co…" at bounding box center [784, 0] width 1568 height 0
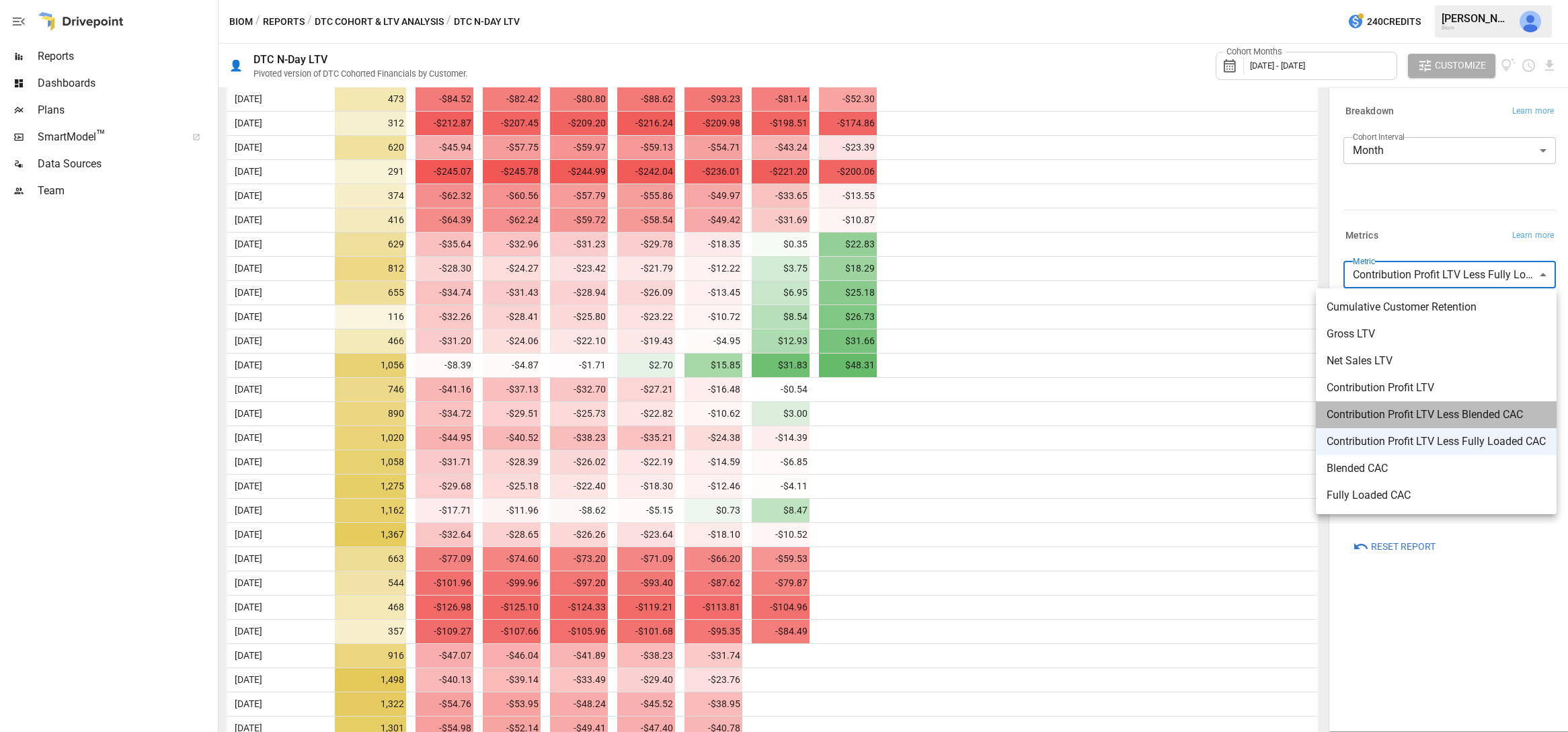
click at [1411, 419] on span "Contribution Profit LTV Less Blended CAC" at bounding box center [1436, 414] width 219 height 16
type input "**********"
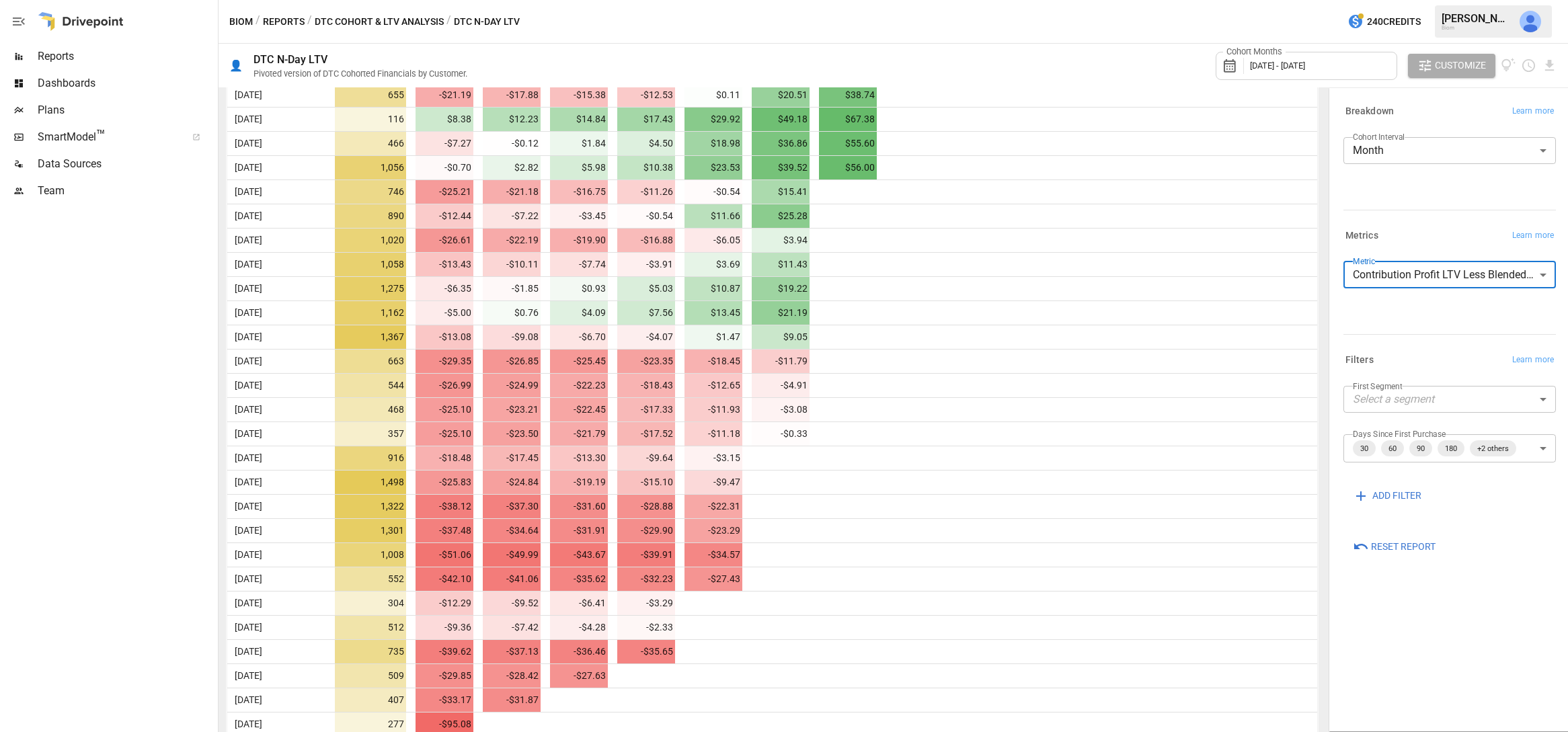
scroll to position [602, 0]
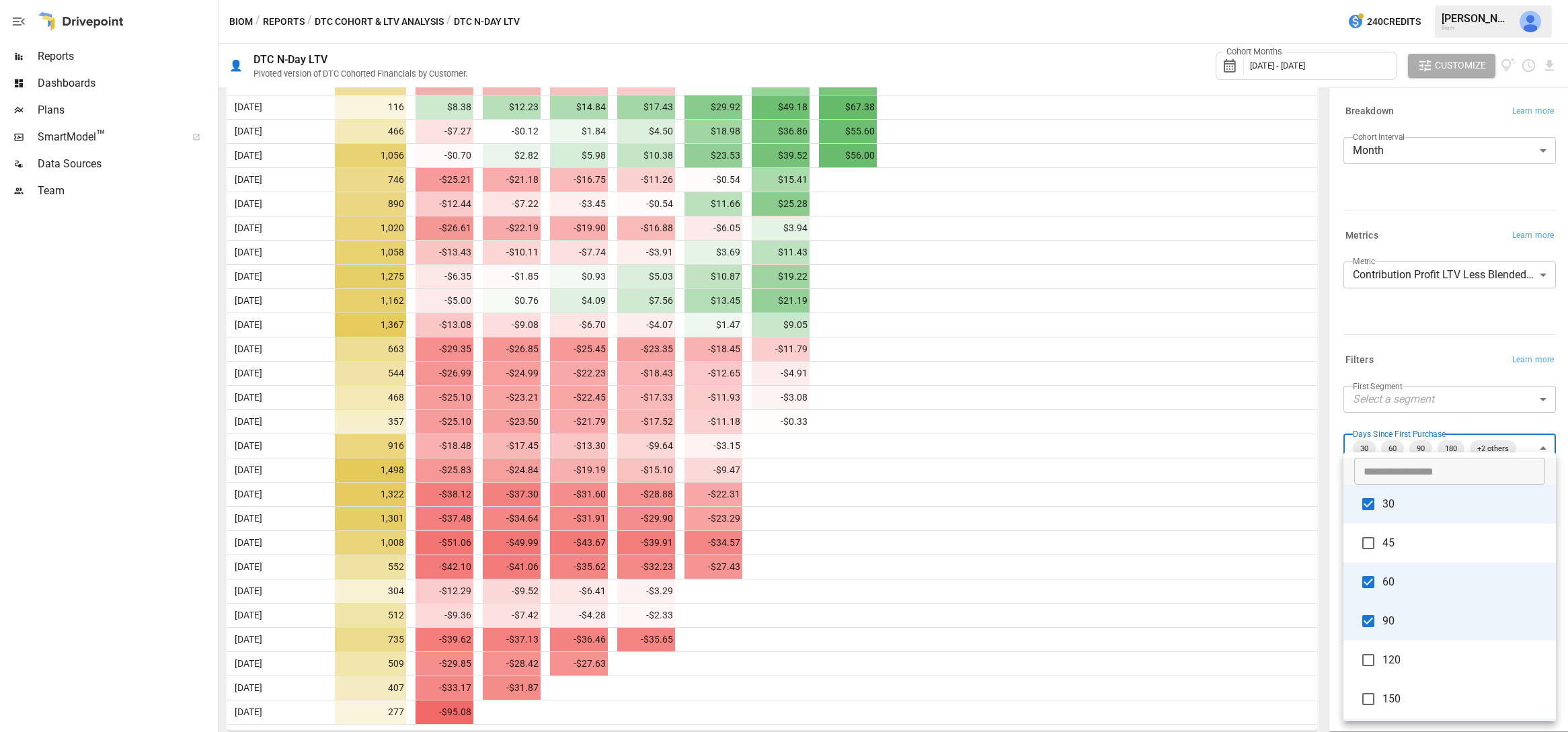
click at [1453, 0] on body "Reports Dashboards Plans SmartModel ™ Data Sources Team Biom / Reports / DTC Co…" at bounding box center [784, 0] width 1568 height 0
type input "**********"
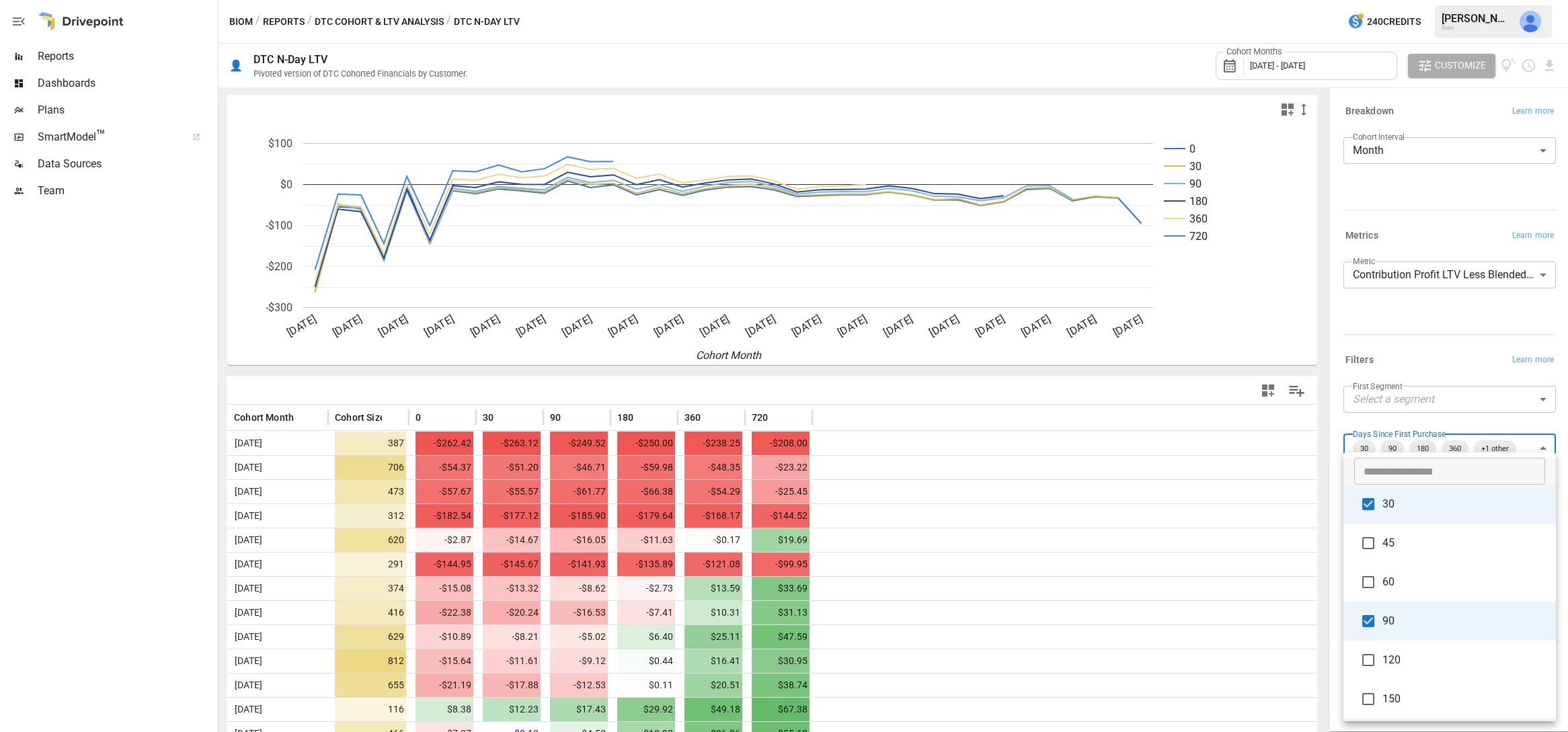
click at [1122, 462] on div at bounding box center [784, 366] width 1568 height 732
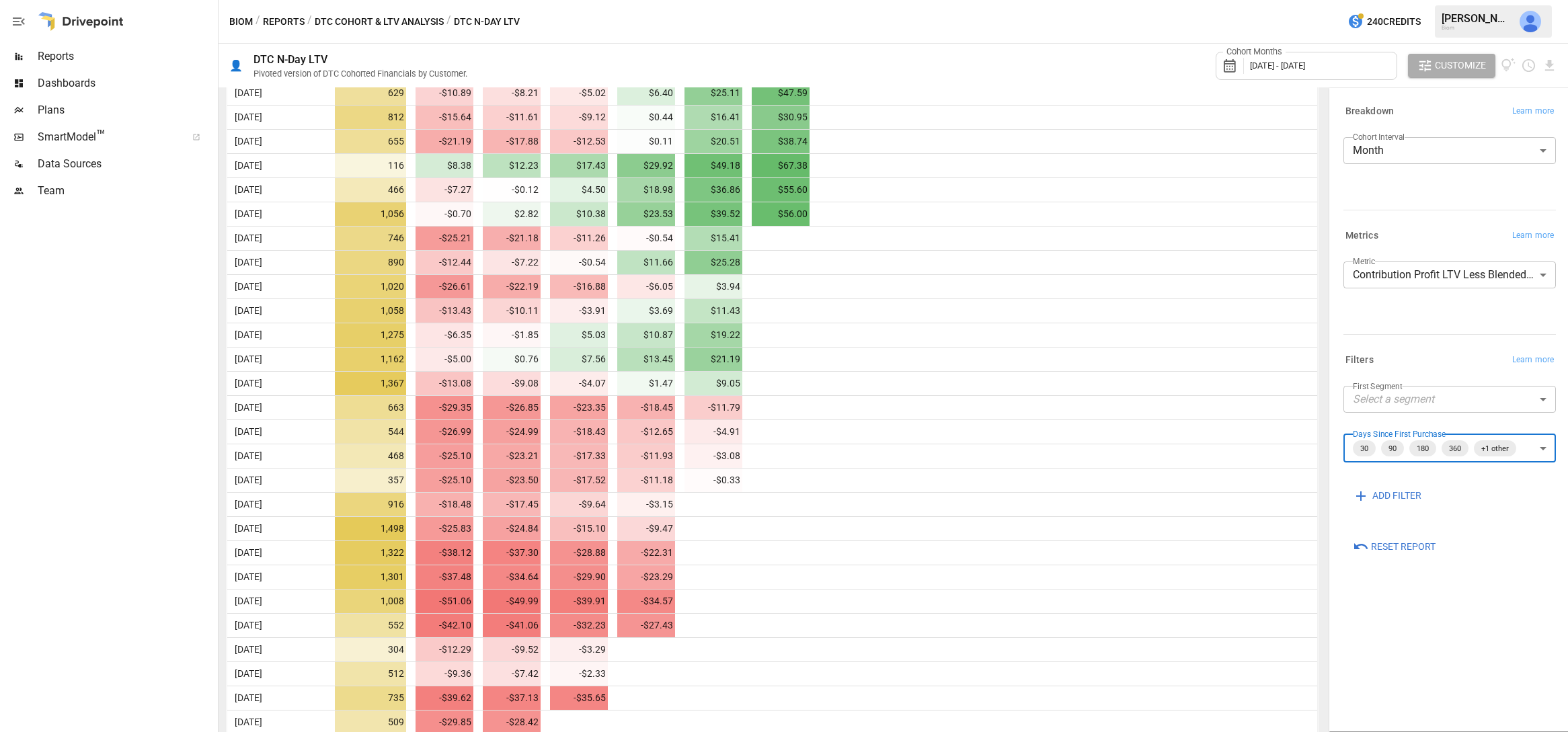
scroll to position [602, 0]
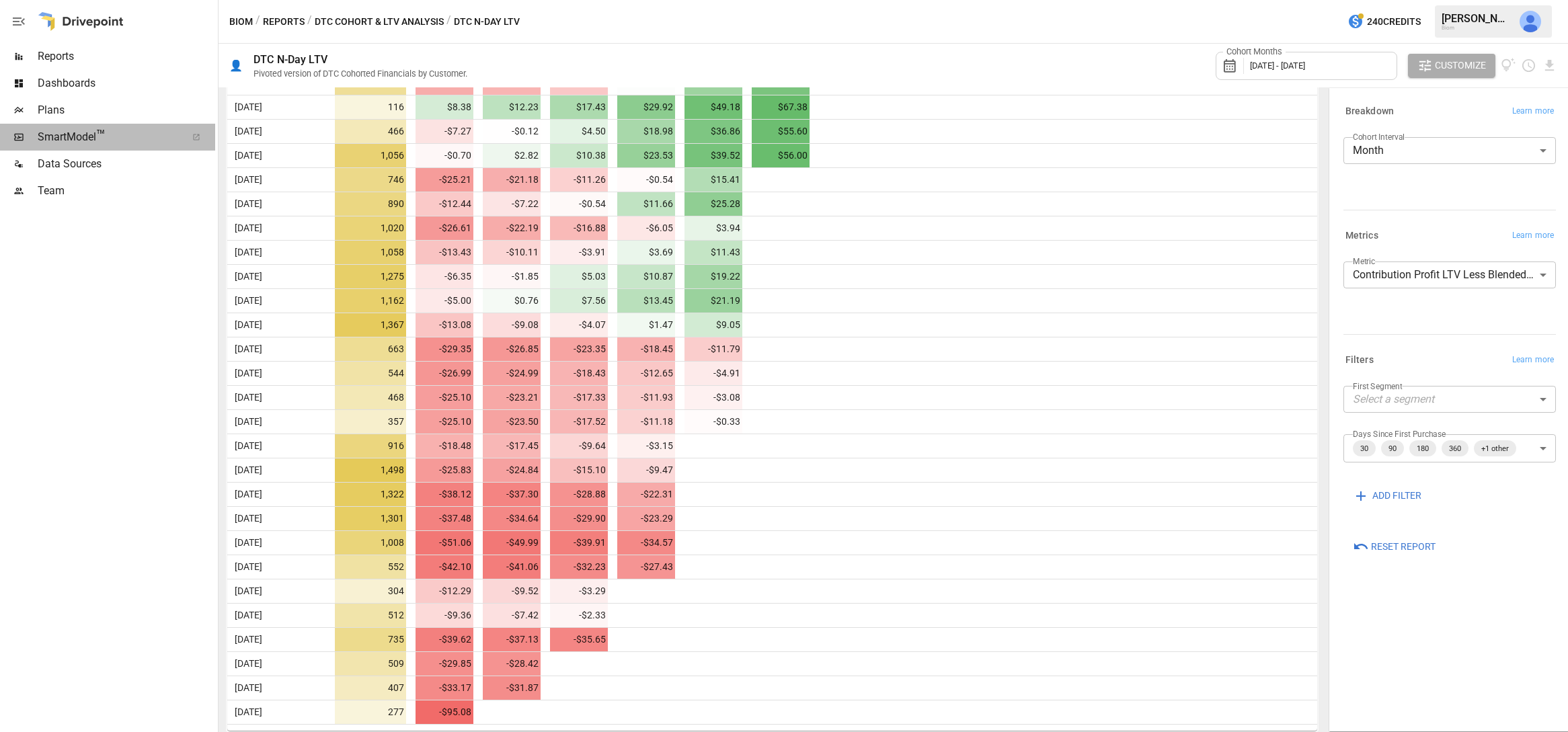
click at [87, 134] on span "SmartModel ™" at bounding box center [107, 137] width 140 height 16
